Goal: Check status: Check status

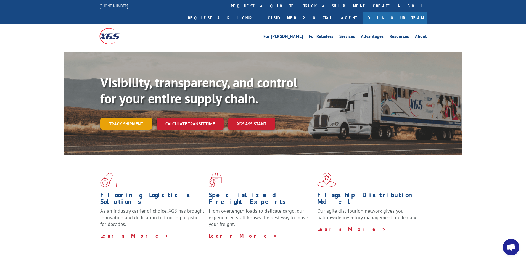
click at [124, 118] on link "Track shipment" at bounding box center [126, 124] width 52 height 12
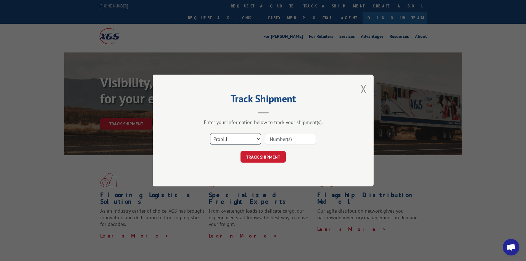
click at [235, 143] on select "Select category... Probill BOL PO" at bounding box center [235, 139] width 51 height 12
click at [280, 142] on input at bounding box center [290, 139] width 51 height 12
paste input "2868504"
type input "2868504"
click at [265, 156] on button "TRACK SHIPMENT" at bounding box center [262, 157] width 45 height 12
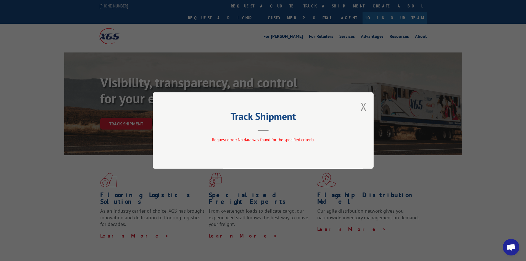
click at [367, 105] on div "Track Shipment Request error: No data was found for the specified criteria." at bounding box center [263, 130] width 221 height 76
click at [362, 106] on button "Close modal" at bounding box center [363, 106] width 6 height 15
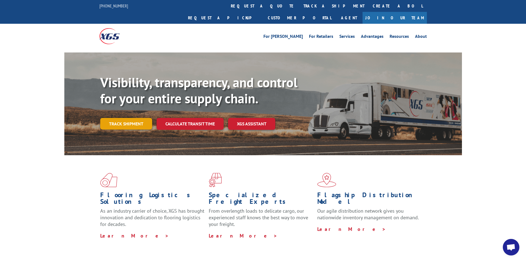
click at [128, 118] on link "Track shipment" at bounding box center [126, 124] width 52 height 12
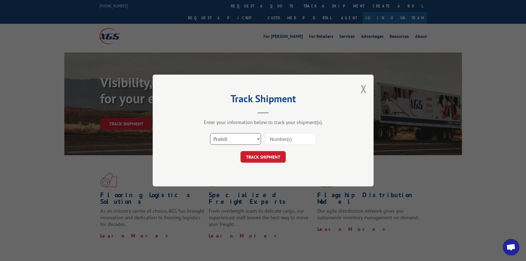
click at [237, 137] on select "Select category... Probill BOL PO" at bounding box center [235, 139] width 51 height 12
select select "bol"
click at [210, 133] on select "Select category... Probill BOL PO" at bounding box center [235, 139] width 51 height 12
click at [280, 139] on input at bounding box center [290, 139] width 51 height 12
paste input "2868504"
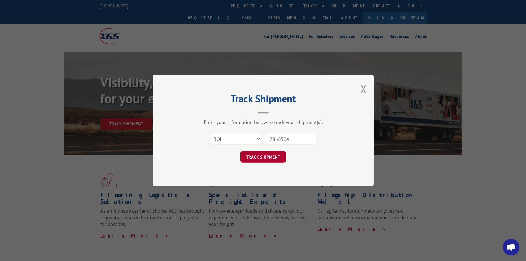
type input "2868504"
click at [274, 159] on button "TRACK SHIPMENT" at bounding box center [262, 157] width 45 height 12
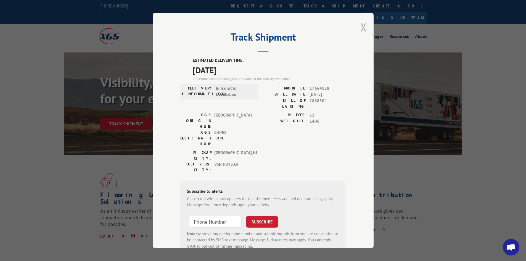
click at [362, 28] on button "Close modal" at bounding box center [363, 27] width 6 height 15
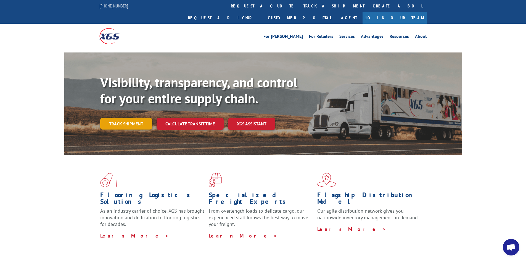
click at [129, 118] on link "Track shipment" at bounding box center [126, 124] width 52 height 12
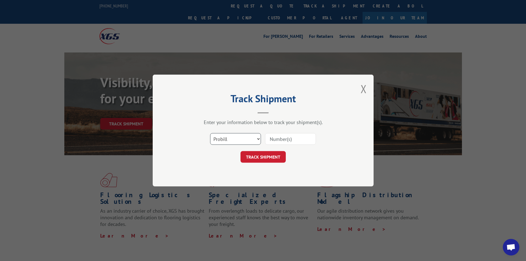
click at [253, 139] on select "Select category... Probill BOL PO" at bounding box center [235, 139] width 51 height 12
select select "bol"
click at [210, 133] on select "Select category... Probill BOL PO" at bounding box center [235, 139] width 51 height 12
click at [270, 137] on input at bounding box center [290, 139] width 51 height 12
paste input "2873028"
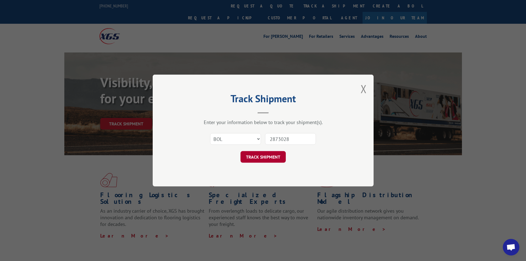
type input "2873028"
click at [271, 152] on button "TRACK SHIPMENT" at bounding box center [262, 157] width 45 height 12
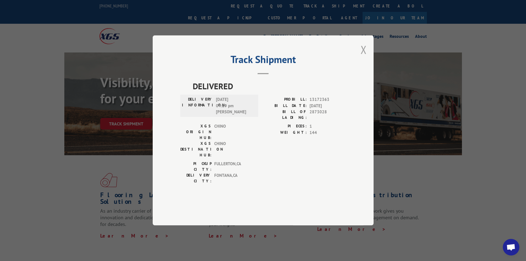
click at [363, 57] on button "Close modal" at bounding box center [363, 49] width 6 height 15
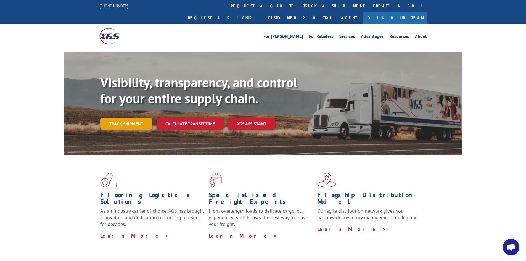
click at [126, 118] on link "Track shipment" at bounding box center [126, 124] width 52 height 12
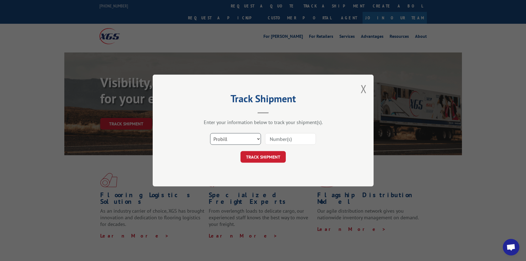
click at [224, 140] on select "Select category... Probill BOL PO" at bounding box center [235, 139] width 51 height 12
select select "bol"
click at [210, 133] on select "Select category... Probill BOL PO" at bounding box center [235, 139] width 51 height 12
click at [286, 139] on input at bounding box center [290, 139] width 51 height 12
paste input "2873028"
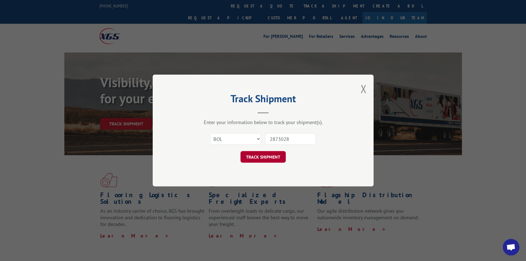
type input "2873028"
click at [269, 157] on button "TRACK SHIPMENT" at bounding box center [262, 157] width 45 height 12
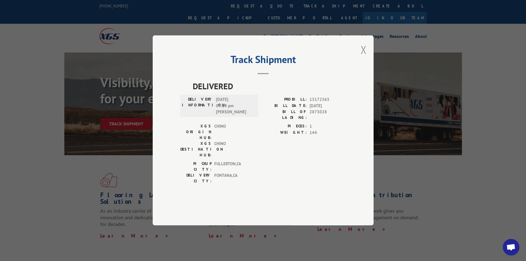
click at [362, 57] on button "Close modal" at bounding box center [363, 49] width 6 height 15
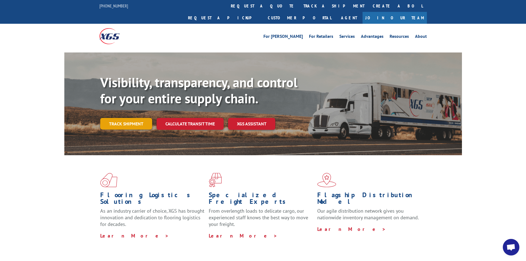
click at [132, 118] on link "Track shipment" at bounding box center [126, 124] width 52 height 12
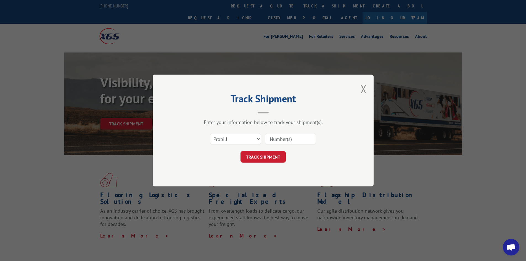
click at [279, 137] on input at bounding box center [290, 139] width 51 height 12
paste input "2873028"
type input "2873028"
click at [273, 156] on button "TRACK SHIPMENT" at bounding box center [262, 157] width 45 height 12
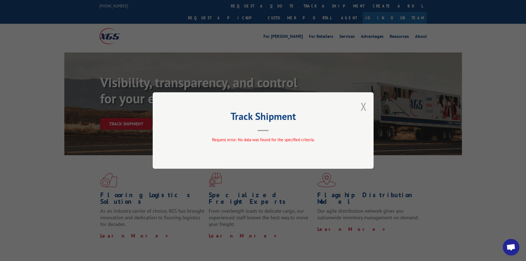
click at [363, 111] on button "Close modal" at bounding box center [363, 106] width 6 height 15
